Goal: Find specific page/section: Locate a particular part of the current website

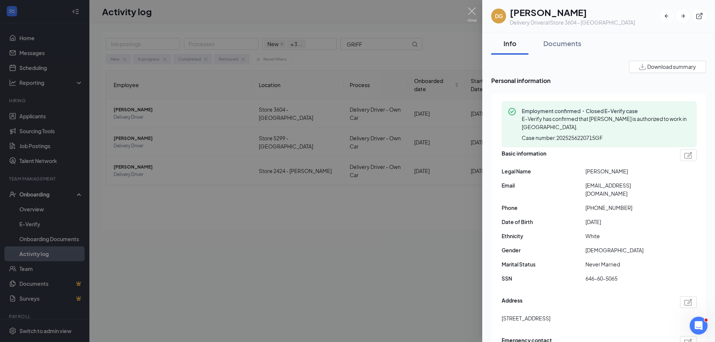
click at [187, 192] on div at bounding box center [357, 171] width 715 height 342
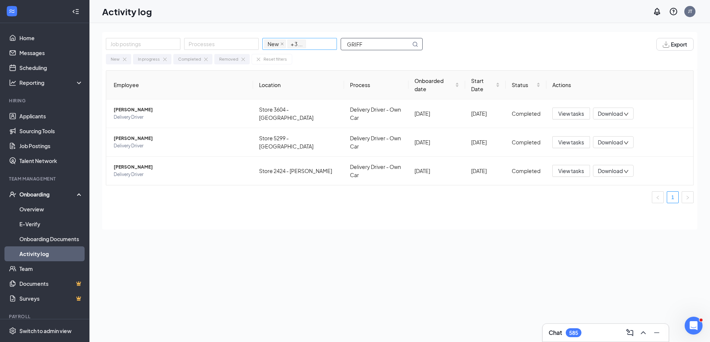
drag, startPoint x: 365, startPoint y: 47, endPoint x: 335, endPoint y: 45, distance: 29.9
click at [335, 45] on div "Job postings Processes New In progress Completed Removed + 3 ... GRIFF" at bounding box center [268, 44] width 324 height 13
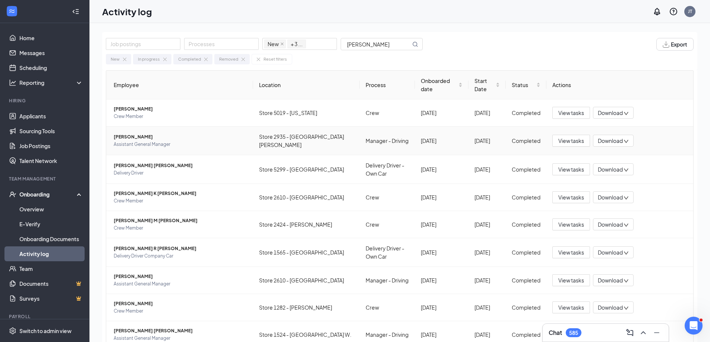
click at [132, 137] on span "[PERSON_NAME]" at bounding box center [180, 136] width 133 height 7
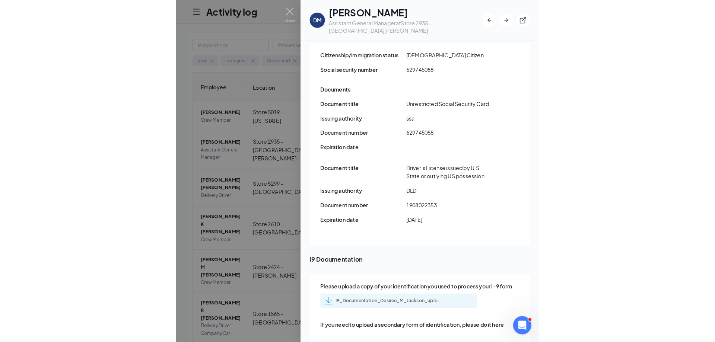
scroll to position [1006, 0]
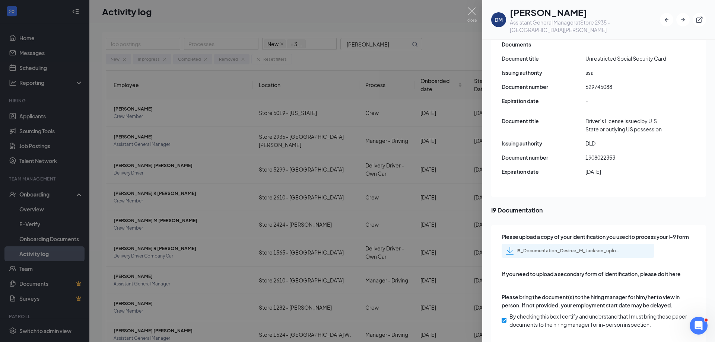
click at [178, 116] on div at bounding box center [357, 171] width 715 height 342
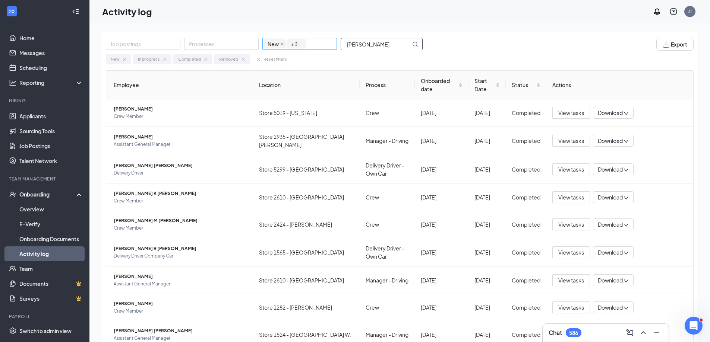
drag, startPoint x: 380, startPoint y: 44, endPoint x: 332, endPoint y: 47, distance: 48.5
click at [332, 47] on div "Job postings Processes New In progress Completed Removed + 3 ... [PERSON_NAME]" at bounding box center [268, 44] width 324 height 13
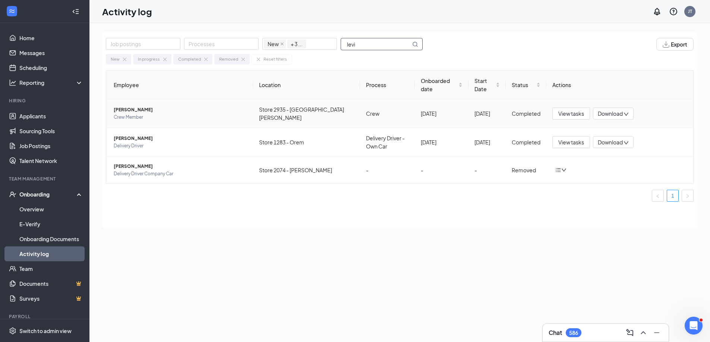
type input "levi"
click at [122, 106] on span "[PERSON_NAME]" at bounding box center [180, 109] width 133 height 7
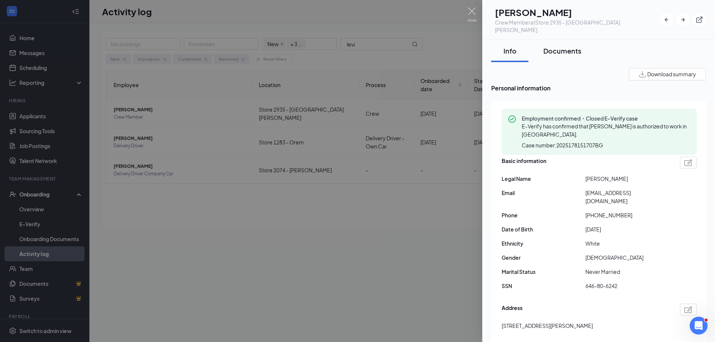
click at [555, 46] on div "Documents" at bounding box center [563, 50] width 38 height 9
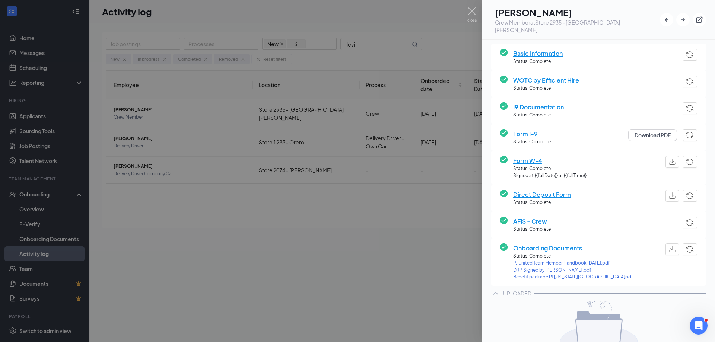
scroll to position [112, 0]
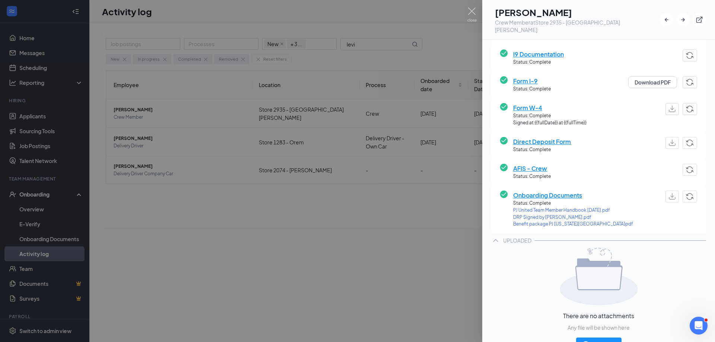
click at [536, 207] on span "PJ United Team Member Handbook [DATE].pdf" at bounding box center [574, 210] width 120 height 7
